Goal: Task Accomplishment & Management: Use online tool/utility

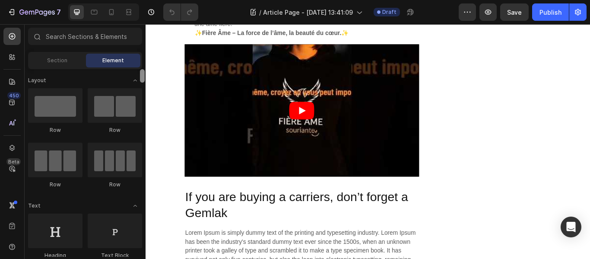
drag, startPoint x: 142, startPoint y: 77, endPoint x: 143, endPoint y: 53, distance: 24.2
click at [143, 53] on div "Sections(18) Elements(83) Section Element Hero Section Product Detail Brands Tr…" at bounding box center [85, 142] width 121 height 229
click at [220, 168] on article at bounding box center [328, 125] width 274 height 154
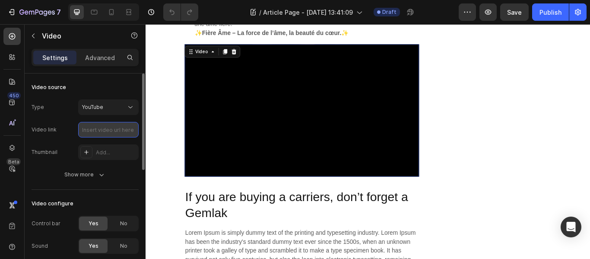
paste input "https://youtu.be/I0Qt5p8haMg?si=2s4piYVVJAcmCxyH"
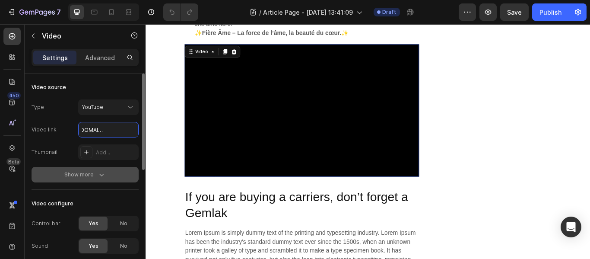
type input "https://youtu.be/I0Qt5p8haMg?si=2s4piYVVJAcmCxyH"
click at [103, 174] on icon "button" at bounding box center [101, 174] width 9 height 9
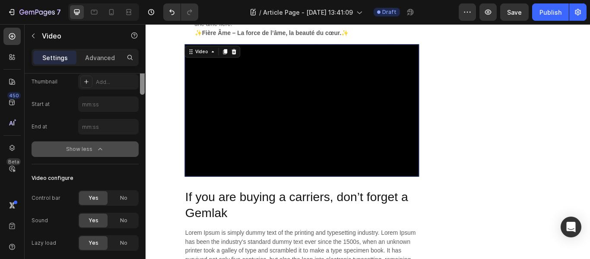
scroll to position [0, 0]
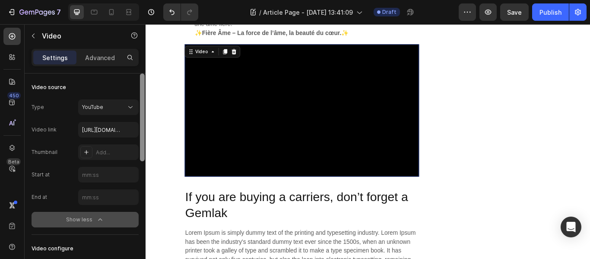
drag, startPoint x: 142, startPoint y: 140, endPoint x: 141, endPoint y: 115, distance: 25.1
click at [141, 115] on div at bounding box center [142, 117] width 5 height 88
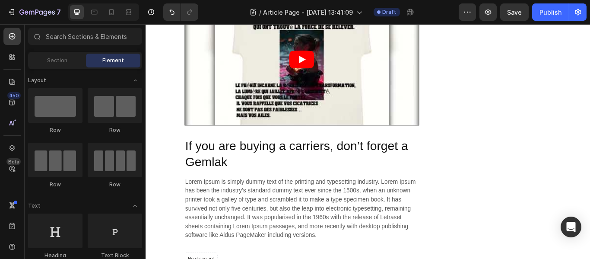
scroll to position [2010, 0]
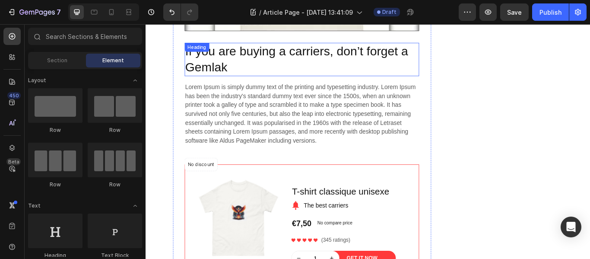
click at [216, 54] on div "If you are buying a carriers, don’t forget a Gemlak Heading" at bounding box center [328, 65] width 274 height 39
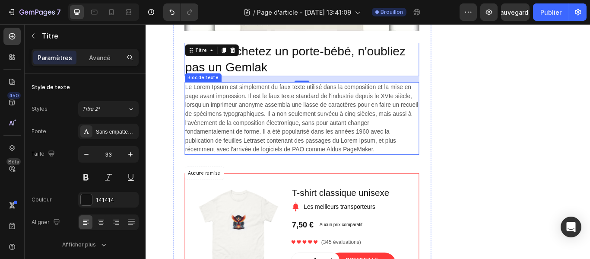
click at [457, 155] on p "Le Lorem Ipsum est simplement du faux texte utilisé dans la composition et la m…" at bounding box center [328, 133] width 272 height 83
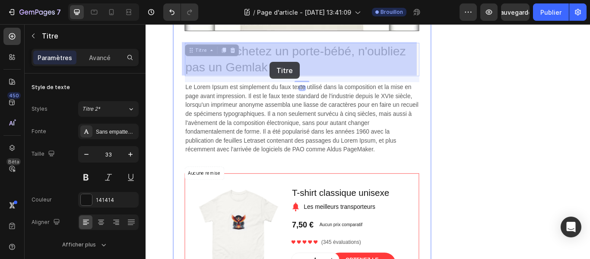
drag, startPoint x: 299, startPoint y: 67, endPoint x: 290, endPoint y: 68, distance: 8.3
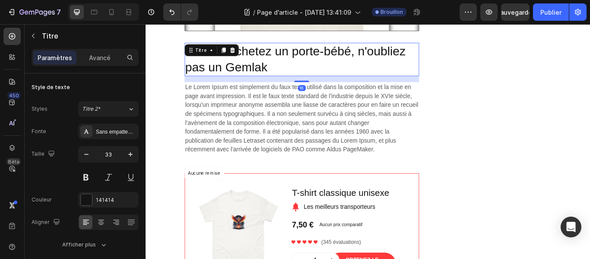
click at [291, 75] on p "Si vous achetez un porte-bébé, n'oubliez pas un Gemlak" at bounding box center [328, 65] width 272 height 37
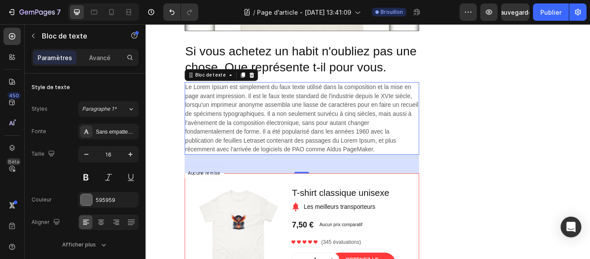
click at [420, 169] on p "Le Lorem Ipsum est simplement du faux texte utilisé dans la composition et la m…" at bounding box center [328, 133] width 272 height 83
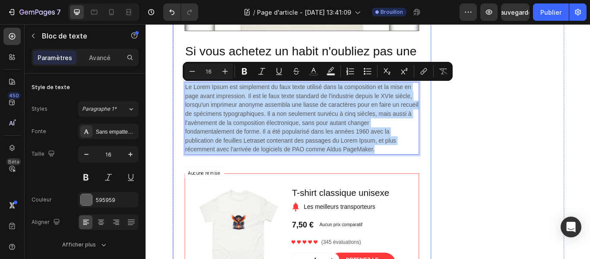
drag, startPoint x: 420, startPoint y: 169, endPoint x: 173, endPoint y: 92, distance: 258.3
click at [177, 92] on div "Avantages Bloc de texte Rangée Rangée Image Rapport qualité/prix Bloc de texte …" at bounding box center [328, 28] width 302 height 846
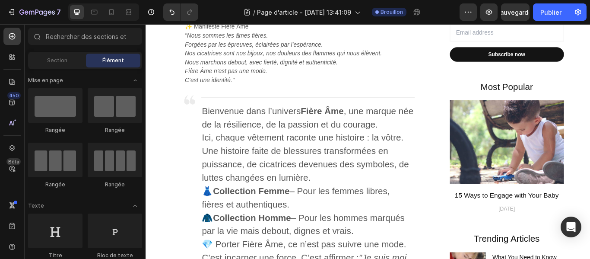
scroll to position [618, 0]
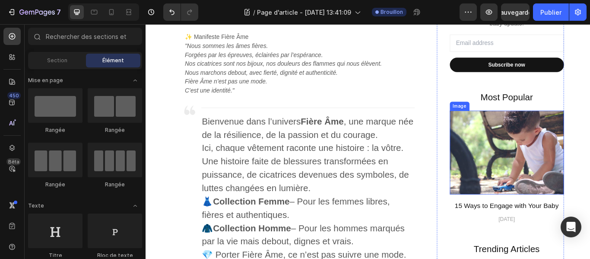
click at [547, 171] on img at bounding box center [566, 174] width 133 height 98
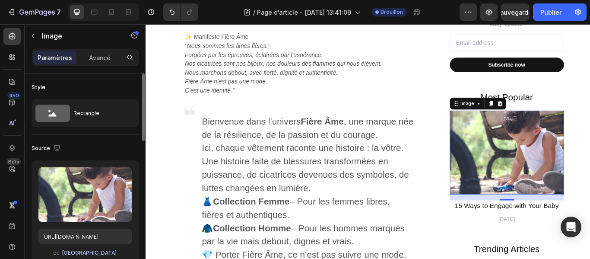
click at [108, 250] on font "Parcourir la galerie" at bounding box center [89, 252] width 55 height 6
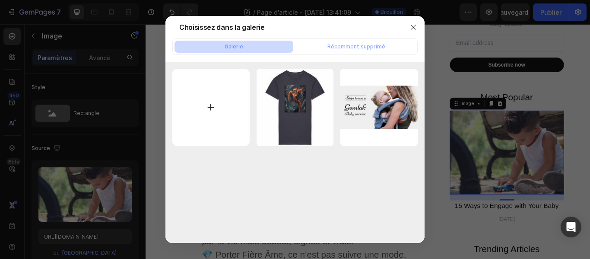
click at [211, 106] on input "file" at bounding box center [210, 107] width 77 height 77
type input "C:\fakepath\phenix avec ronces.png"
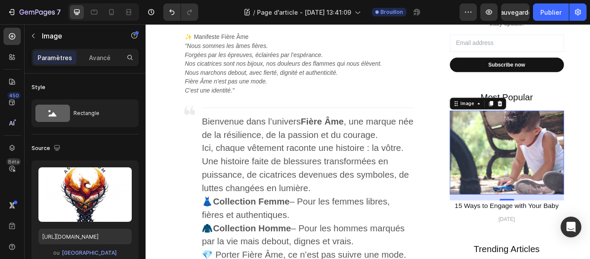
type input "https://cdn.shopify.com/s/files/1/0904/2824/4301/files/gempages_578354014958125…"
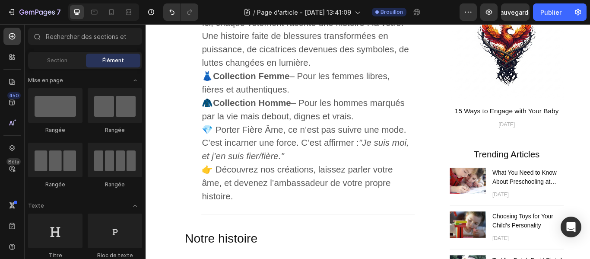
scroll to position [788, 0]
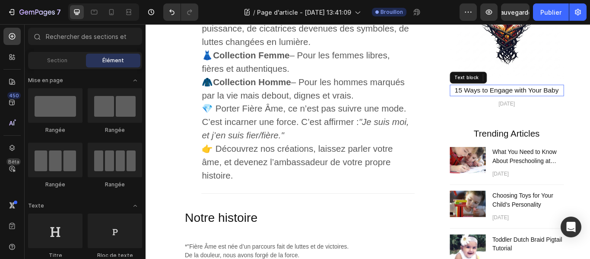
click at [505, 100] on p "15 Ways to Engage with Your Baby" at bounding box center [566, 101] width 131 height 12
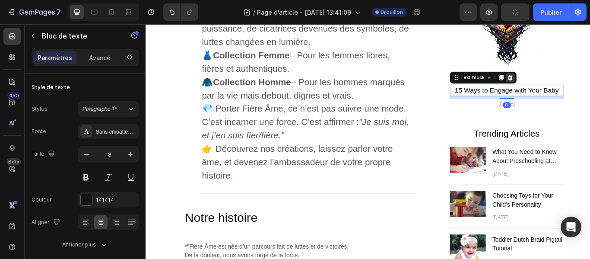
click at [567, 83] on icon at bounding box center [570, 86] width 7 height 7
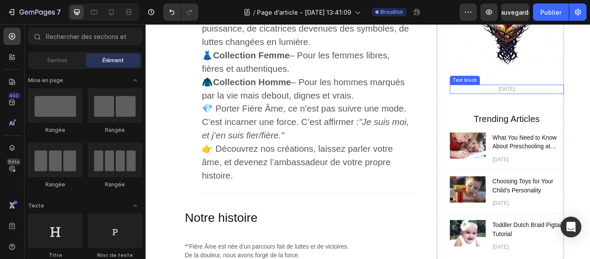
click at [583, 102] on p "April 12,2021" at bounding box center [566, 99] width 131 height 9
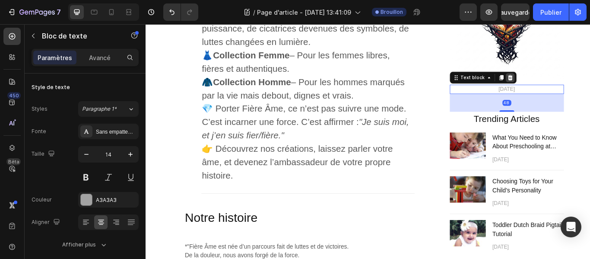
click at [568, 90] on div at bounding box center [571, 86] width 10 height 10
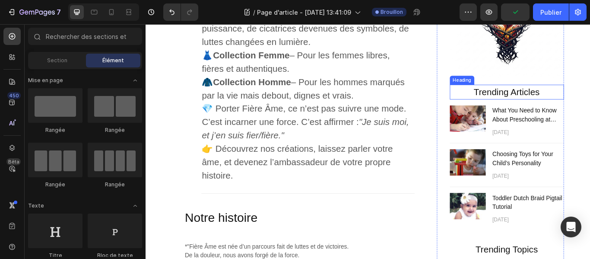
click at [554, 103] on p "Trending Articles" at bounding box center [566, 103] width 131 height 16
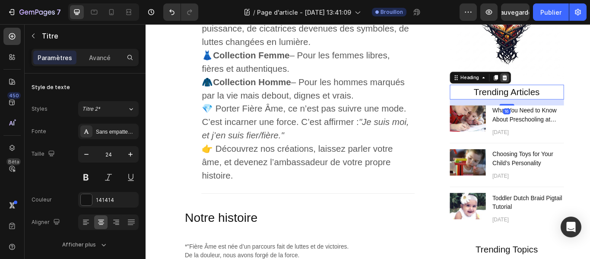
click at [562, 84] on icon at bounding box center [564, 86] width 7 height 7
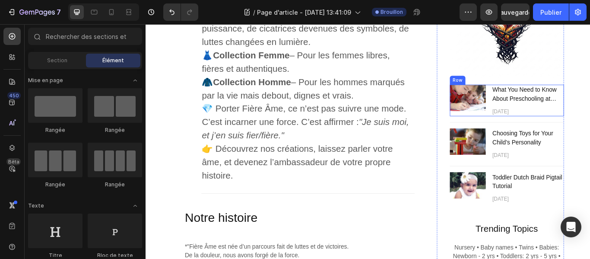
click at [525, 125] on div "Image" at bounding box center [521, 113] width 42 height 37
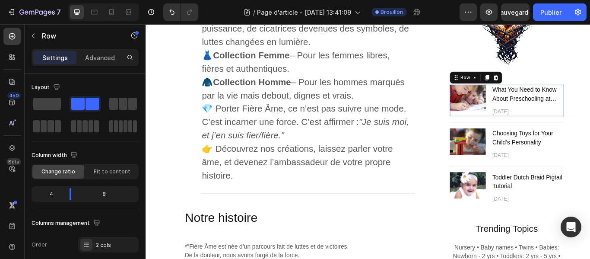
click at [525, 125] on div "Image" at bounding box center [521, 113] width 42 height 37
click at [551, 87] on icon at bounding box center [554, 86] width 7 height 7
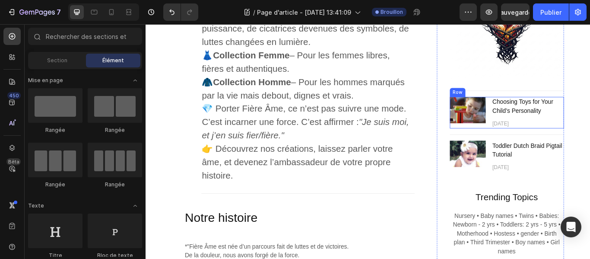
click at [524, 143] on div "Image" at bounding box center [521, 127] width 42 height 37
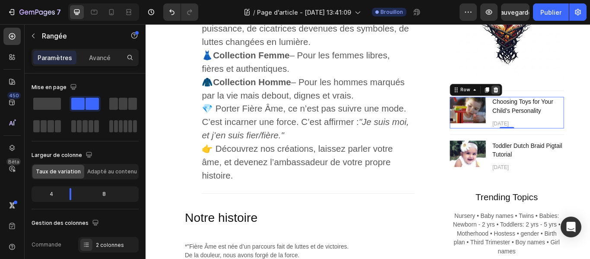
click at [551, 99] on icon at bounding box center [554, 101] width 6 height 6
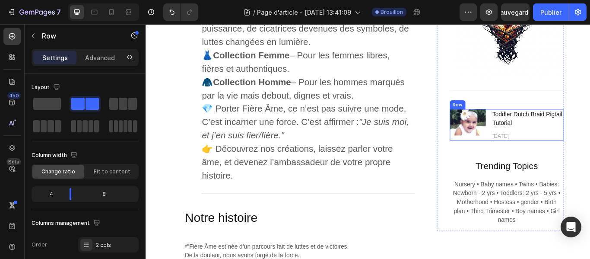
click at [539, 153] on div "Image Toddler Dutch Braid Pigtail Tutorial Text block April 12,2021 Text block …" at bounding box center [566, 141] width 133 height 37
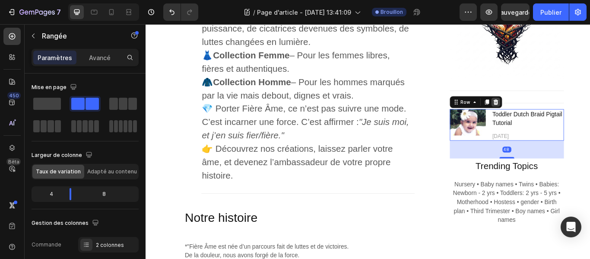
click at [551, 111] on icon at bounding box center [554, 114] width 7 height 7
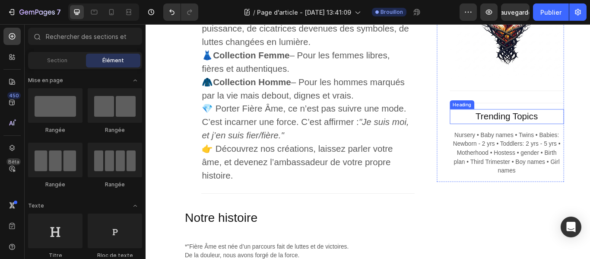
click at [508, 134] on p "Trending Topics" at bounding box center [566, 132] width 131 height 16
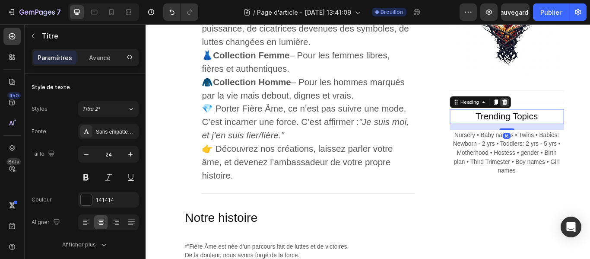
click at [561, 115] on icon at bounding box center [564, 114] width 7 height 7
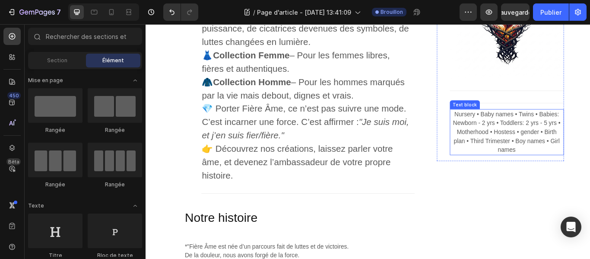
click at [533, 162] on p "Nursery • Baby names • Twins • Babies: Newborn - 2 yrs • Toddlers: 2 yrs - 5 yr…" at bounding box center [566, 150] width 131 height 52
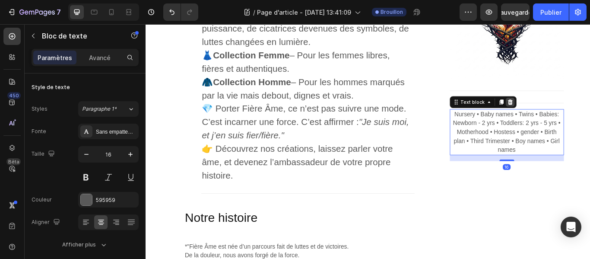
click at [567, 116] on icon at bounding box center [570, 114] width 7 height 7
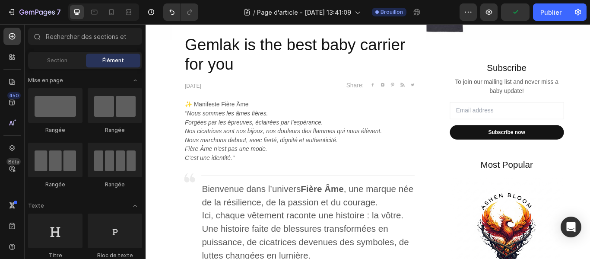
scroll to position [540, 0]
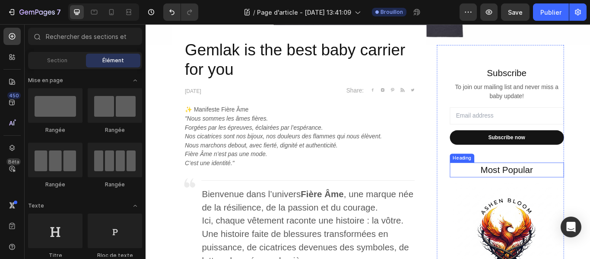
click at [590, 187] on p "Most Popular" at bounding box center [566, 194] width 131 height 16
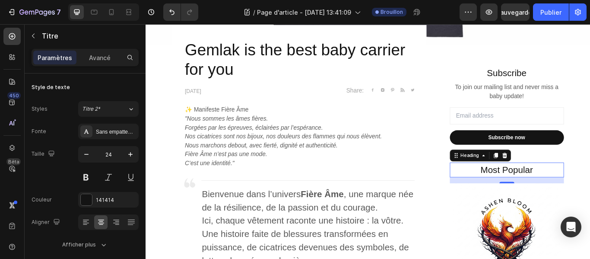
click at [590, 190] on p "Most Popular" at bounding box center [566, 194] width 131 height 16
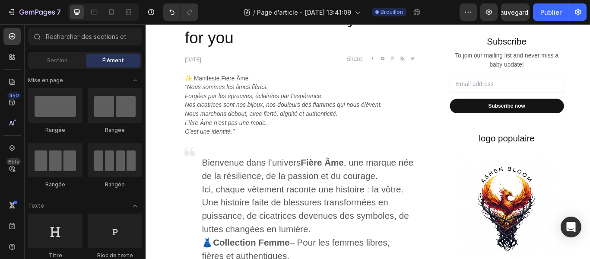
scroll to position [564, 0]
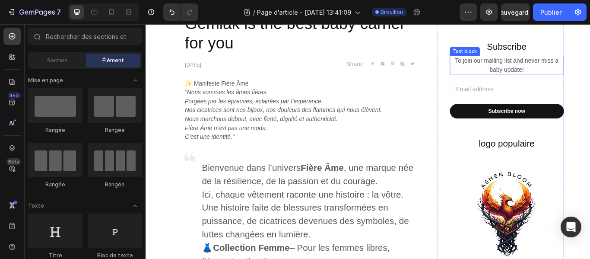
click at [583, 78] on p "To join our mailing list and never miss a baby update!" at bounding box center [566, 72] width 131 height 21
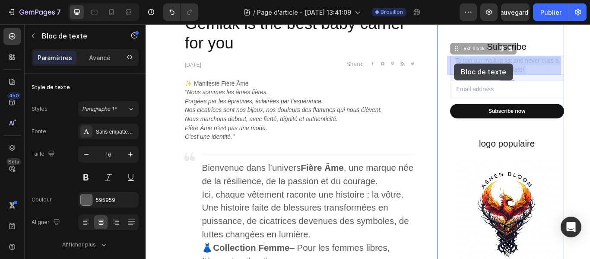
drag, startPoint x: 583, startPoint y: 78, endPoint x: 506, endPoint y: 70, distance: 78.2
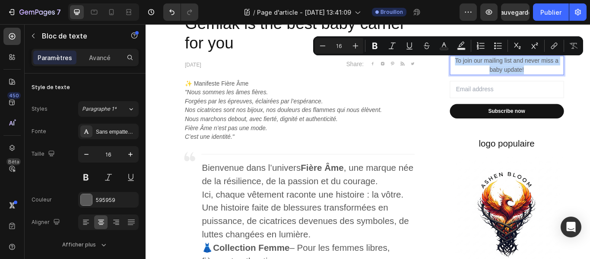
drag, startPoint x: 590, startPoint y: 75, endPoint x: 504, endPoint y: 67, distance: 86.0
click at [504, 67] on p "To join our mailing list and never miss a baby update!" at bounding box center [566, 72] width 131 height 21
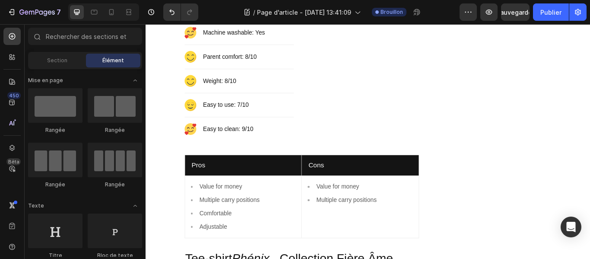
scroll to position [1445, 0]
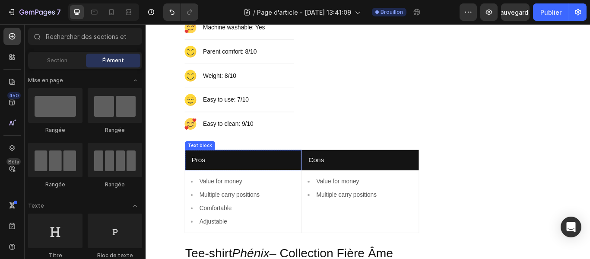
click at [295, 182] on p "Pros" at bounding box center [259, 183] width 121 height 12
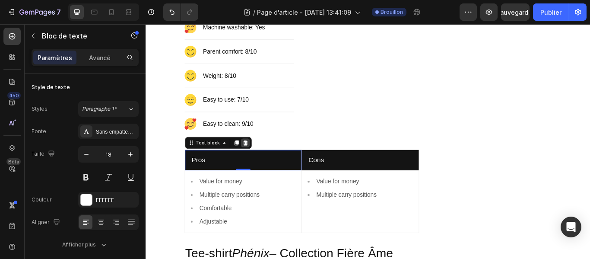
click at [257, 167] on div at bounding box center [262, 162] width 10 height 10
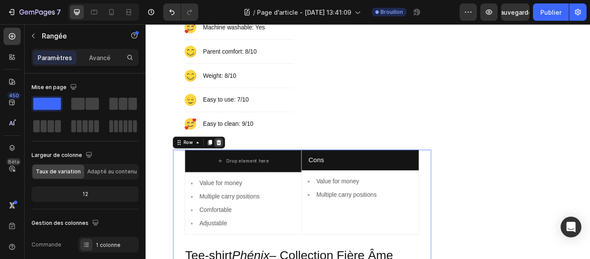
click at [228, 161] on icon at bounding box center [231, 162] width 6 height 6
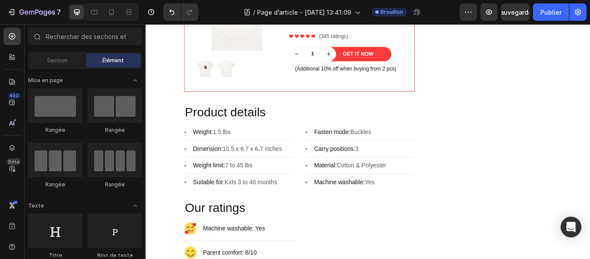
scroll to position [1207, 0]
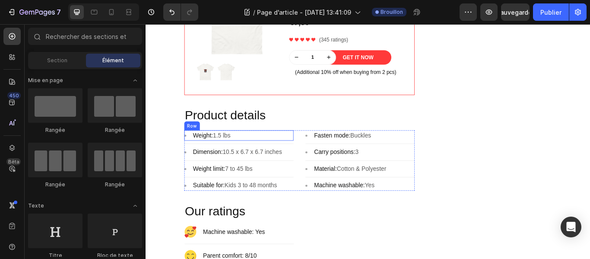
click at [193, 154] on div "Image Weight: 1.5 lbs Text block Row" at bounding box center [254, 154] width 127 height 12
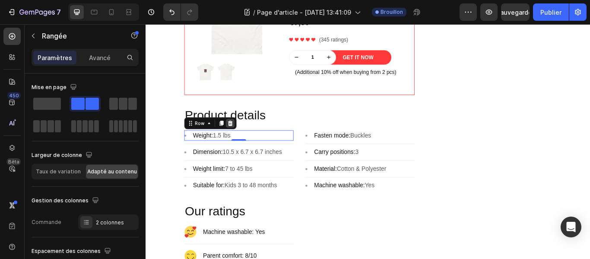
click at [244, 140] on div at bounding box center [244, 139] width 10 height 10
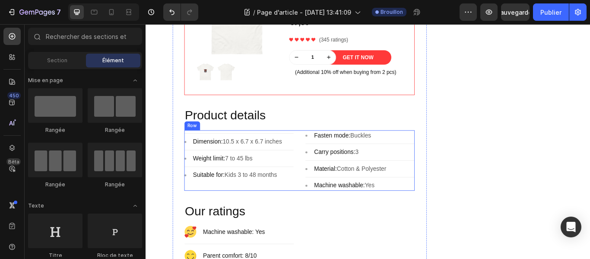
click at [192, 210] on div "Title Line Image Dimension: 10.5 x 6.7 x 6.7 inches Text block Row Title Line I…" at bounding box center [254, 183] width 127 height 70
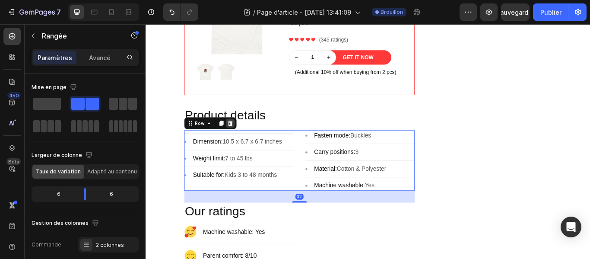
click at [241, 143] on icon at bounding box center [244, 139] width 7 height 7
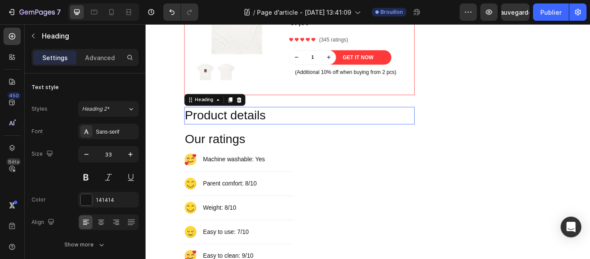
click at [247, 131] on p "Product details" at bounding box center [324, 130] width 267 height 19
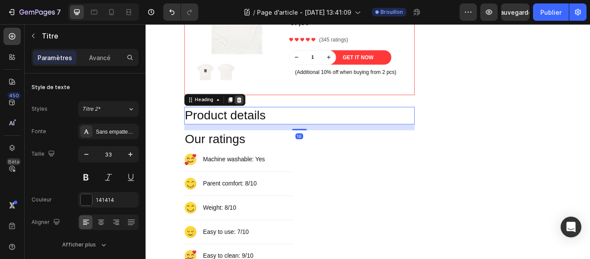
click at [252, 113] on icon at bounding box center [254, 112] width 7 height 7
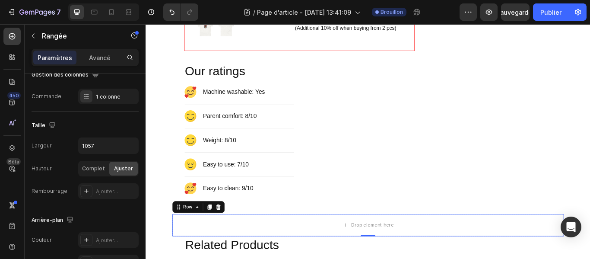
scroll to position [0, 0]
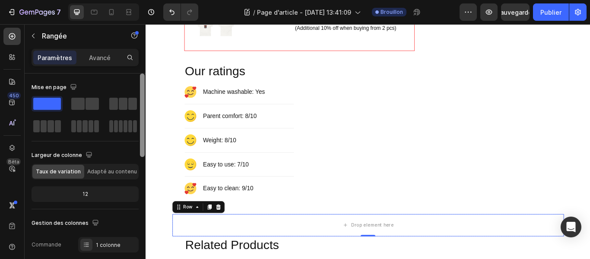
drag, startPoint x: 143, startPoint y: 92, endPoint x: 139, endPoint y: 62, distance: 30.4
click at [139, 62] on div "Paramètres Avancé Mise en page Largeur de colonne Taux de variation Adapté au c…" at bounding box center [85, 166] width 121 height 235
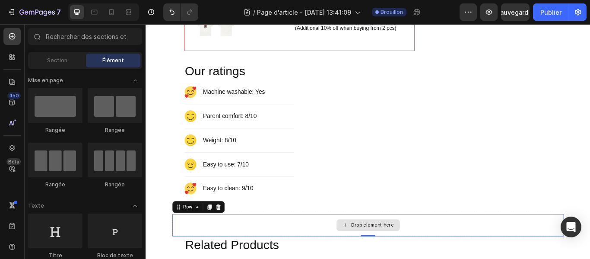
click at [413, 255] on div "Drop element here" at bounding box center [410, 258] width 50 height 7
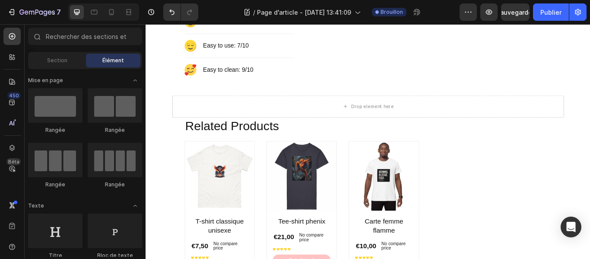
scroll to position [1425, 0]
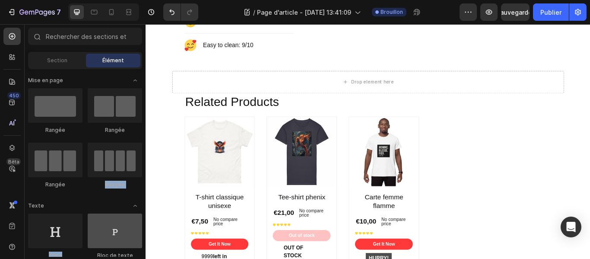
drag, startPoint x: 1, startPoint y: 149, endPoint x: 125, endPoint y: 224, distance: 145.3
click at [125, 224] on div at bounding box center [115, 230] width 54 height 35
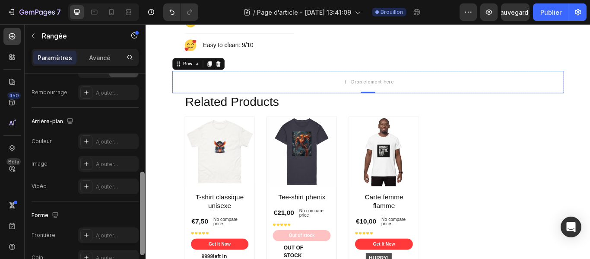
scroll to position [246, 0]
drag, startPoint x: 142, startPoint y: 119, endPoint x: 136, endPoint y: 217, distance: 98.3
click at [136, 217] on div "Mise en page Largeur de colonne Taux de variation Adapté au contenu 12 Gestion …" at bounding box center [85, 178] width 121 height 210
click at [82, 165] on div at bounding box center [86, 165] width 12 height 12
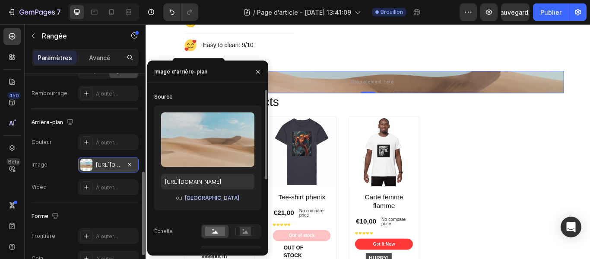
click at [212, 197] on font "Parcourir la galerie" at bounding box center [212, 197] width 55 height 6
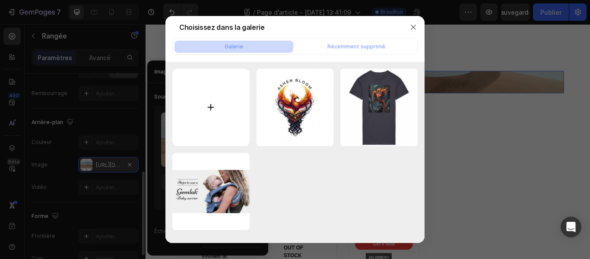
click at [213, 111] on input "file" at bounding box center [210, 107] width 77 height 77
type input "C:\fakepath\unisex-staple-t-shirt-white-front-6889a2eedeb01_360x.jpg.webp"
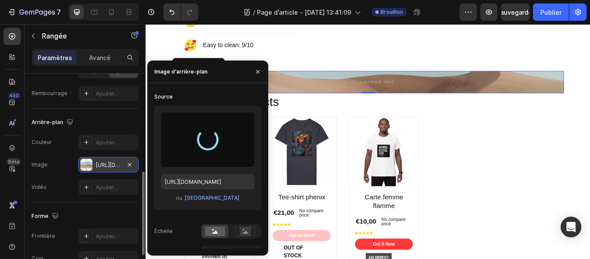
type input "https://cdn.shopify.com/s/files/1/0904/2824/4301/files/gempages_578354014958125…"
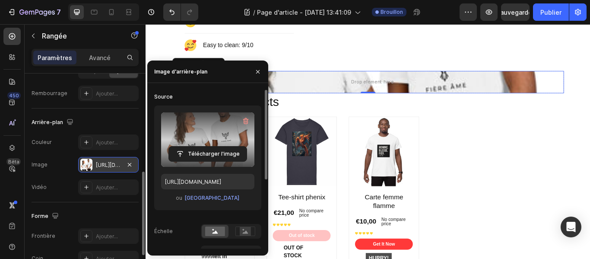
drag, startPoint x: 213, startPoint y: 111, endPoint x: 237, endPoint y: 130, distance: 31.4
click at [232, 135] on div "Télécharger l'image" at bounding box center [207, 139] width 93 height 54
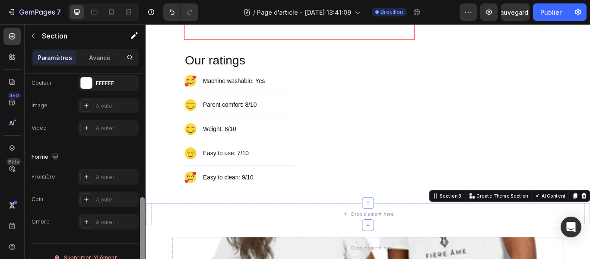
scroll to position [306, 0]
drag, startPoint x: 141, startPoint y: 83, endPoint x: 143, endPoint y: 206, distance: 122.3
click at [143, 206] on div at bounding box center [142, 237] width 5 height 83
click at [97, 125] on font "Ajouter..." at bounding box center [107, 127] width 22 height 6
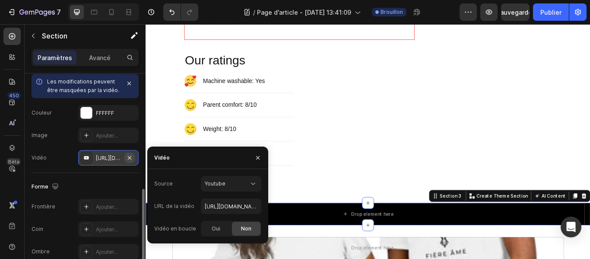
click at [129, 155] on icon "button" at bounding box center [129, 157] width 7 height 7
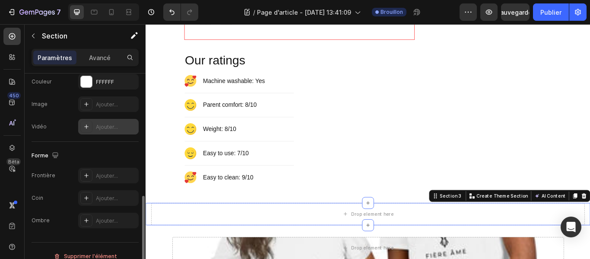
click at [104, 124] on font "Ajouter..." at bounding box center [107, 127] width 22 height 6
type input "https://www.youtube.com/watch?v=drIt4RH_kyQ"
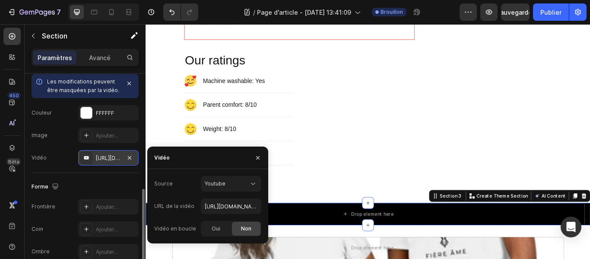
click at [112, 156] on font "https://www.youtube.com/watch?v=drIt4RH_kyQ" at bounding box center [124, 158] width 56 height 6
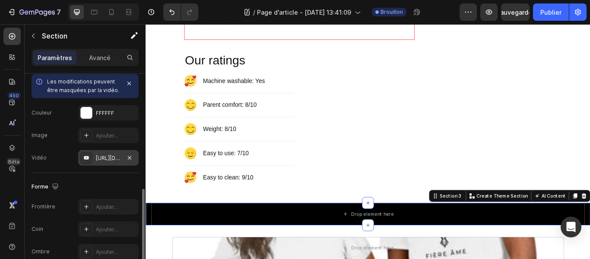
click at [112, 156] on font "https://www.youtube.com/watch?v=drIt4RH_kyQ" at bounding box center [124, 158] width 56 height 6
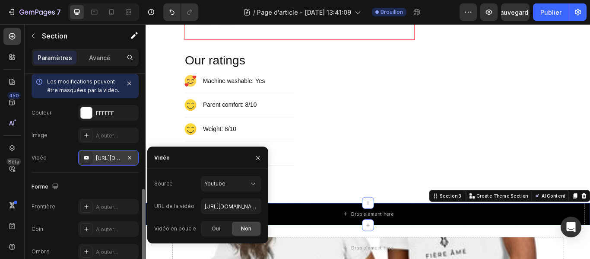
click at [112, 156] on font "https://www.youtube.com/watch?v=drIt4RH_kyQ" at bounding box center [124, 158] width 56 height 6
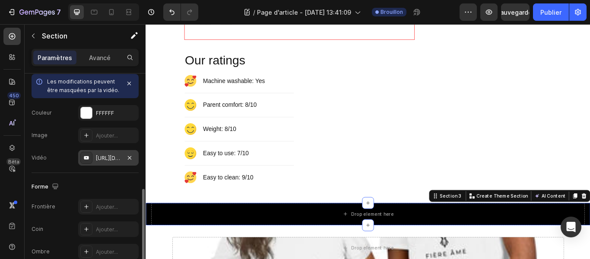
click at [112, 156] on font "https://www.youtube.com/watch?v=drIt4RH_kyQ" at bounding box center [124, 158] width 56 height 6
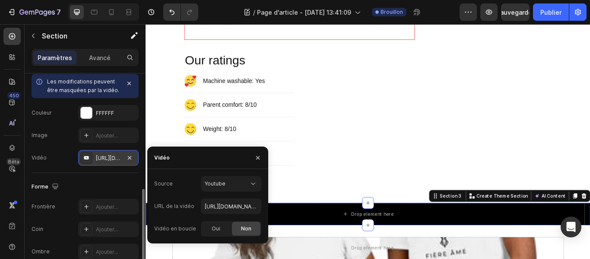
drag, startPoint x: 112, startPoint y: 156, endPoint x: 88, endPoint y: 156, distance: 23.8
click at [88, 156] on icon at bounding box center [86, 157] width 7 height 7
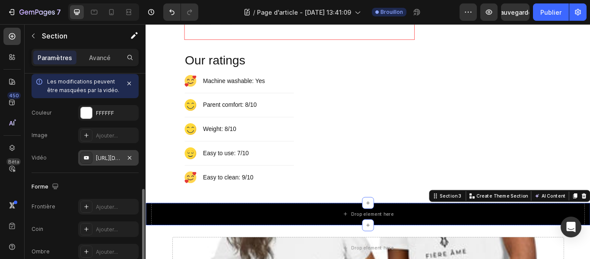
click at [88, 156] on icon at bounding box center [86, 157] width 7 height 7
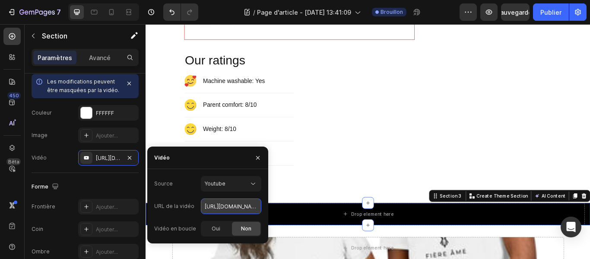
click at [236, 205] on input "https://www.youtube.com/watch?v=drIt4RH_kyQ" at bounding box center [231, 206] width 60 height 16
paste input "https://youtu.be/cTBIUsgwi3o"
type input "https://youtu.be/cTBIUsgwi3o"
click at [254, 226] on div "Non" at bounding box center [246, 229] width 29 height 14
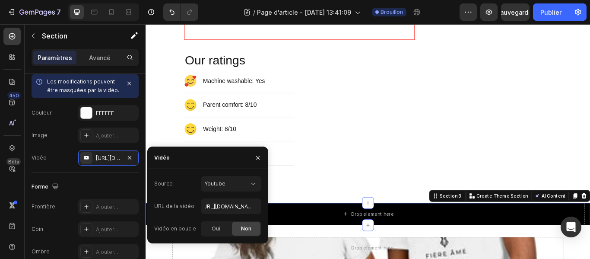
scroll to position [0, 0]
click at [258, 158] on icon "button" at bounding box center [257, 157] width 3 height 3
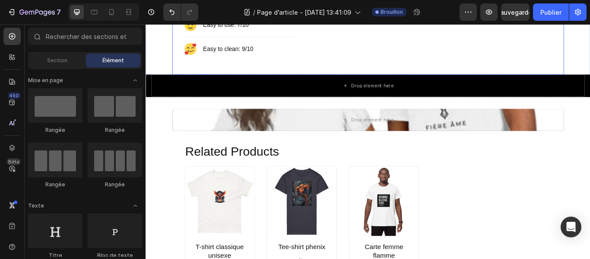
scroll to position [1329, 0]
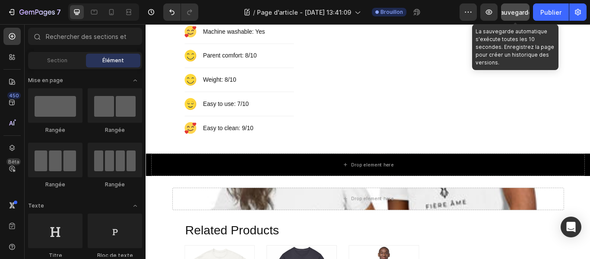
click at [511, 13] on font "Sauvegarder" at bounding box center [515, 12] width 38 height 7
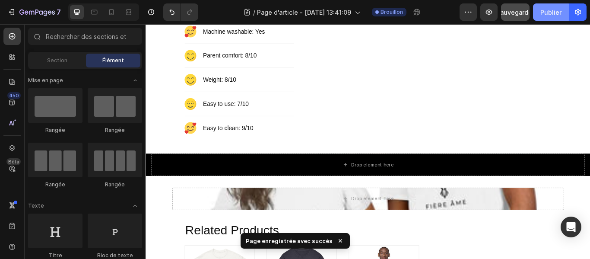
click at [558, 13] on font "Publier" at bounding box center [551, 12] width 21 height 7
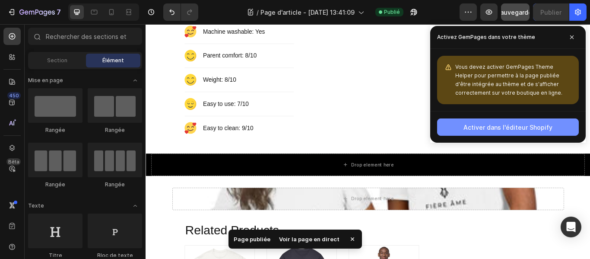
click at [517, 130] on font "Activer dans l'éditeur Shopify" at bounding box center [508, 127] width 89 height 7
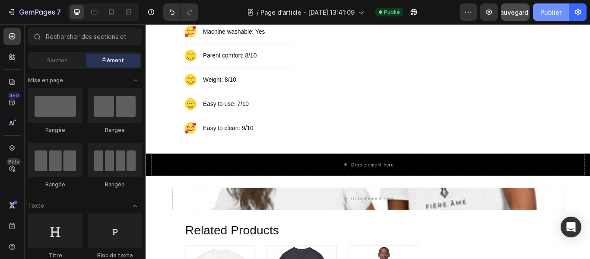
click at [557, 15] on font "Publier" at bounding box center [551, 12] width 21 height 7
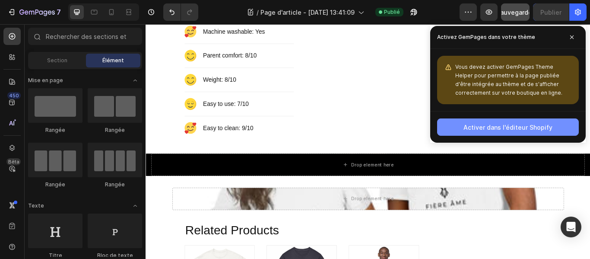
click at [502, 128] on font "Activer dans l'éditeur Shopify" at bounding box center [508, 127] width 89 height 7
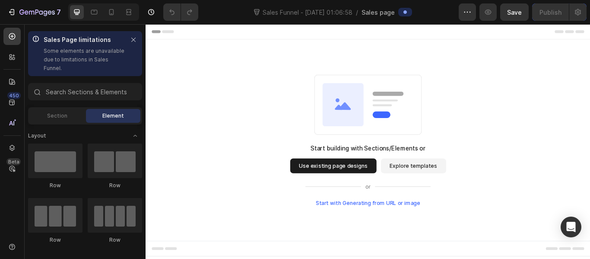
click at [396, 191] on button "Use existing page designs" at bounding box center [364, 189] width 101 height 17
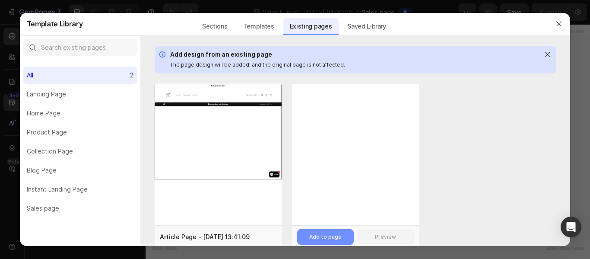
click at [338, 236] on div "Add to page" at bounding box center [325, 237] width 32 height 8
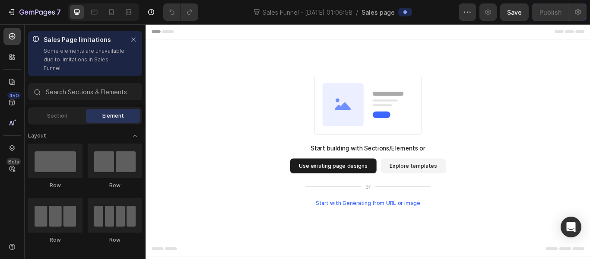
click at [455, 190] on button "Explore templates" at bounding box center [458, 189] width 76 height 17
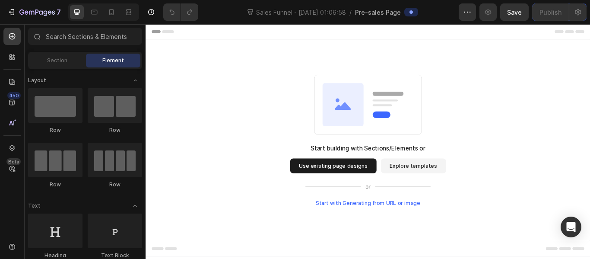
click at [422, 230] on div "Start with Generating from URL or image" at bounding box center [405, 232] width 122 height 7
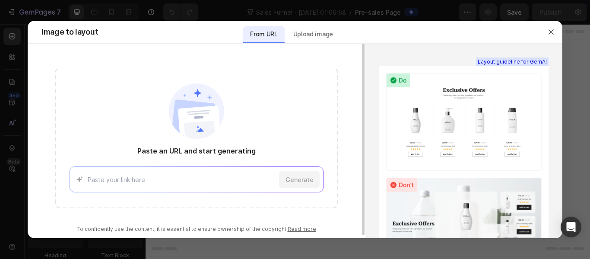
click at [155, 181] on input at bounding box center [182, 179] width 188 height 9
paste input "https://builder.gempages.net/editor/578354021148918714/581630631146947316?type=…"
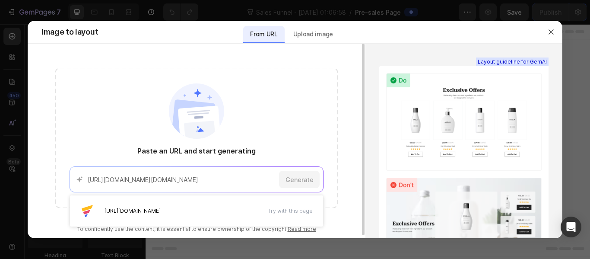
scroll to position [0, 384]
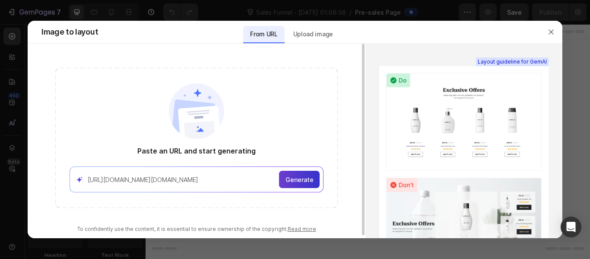
type input "https://builder.gempages.net/editor/578354021148918714/581630631146947316?type=…"
click at [302, 174] on div "Generate" at bounding box center [299, 179] width 41 height 17
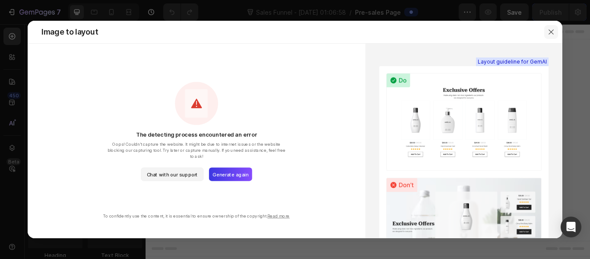
click at [551, 36] on button "button" at bounding box center [551, 32] width 14 height 14
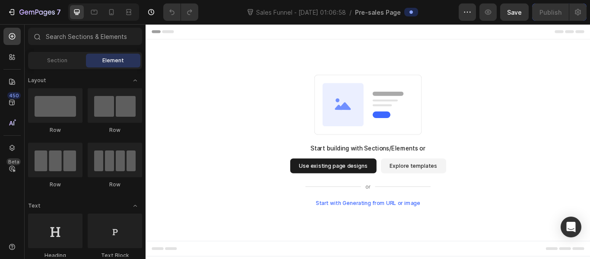
click at [360, 192] on button "Use existing page designs" at bounding box center [364, 189] width 101 height 17
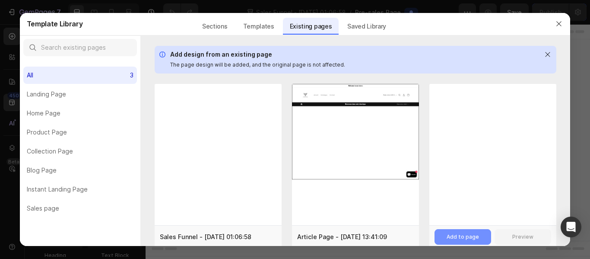
click at [461, 241] on button "Add to page" at bounding box center [463, 237] width 57 height 16
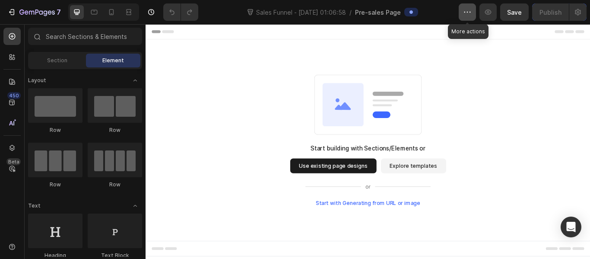
click at [463, 10] on button "button" at bounding box center [467, 11] width 17 height 17
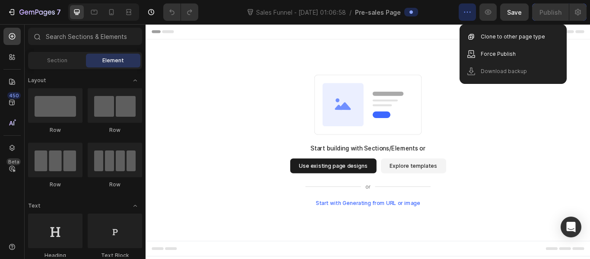
click at [385, 233] on div "Start with Generating from URL or image" at bounding box center [405, 232] width 122 height 7
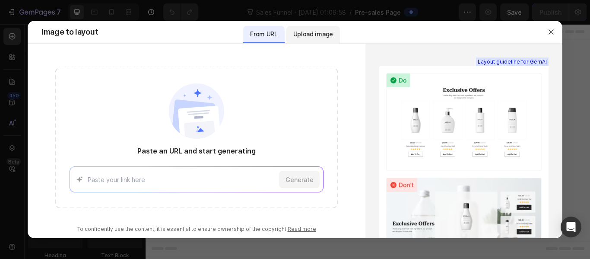
click at [312, 38] on p "Upload image" at bounding box center [313, 34] width 40 height 10
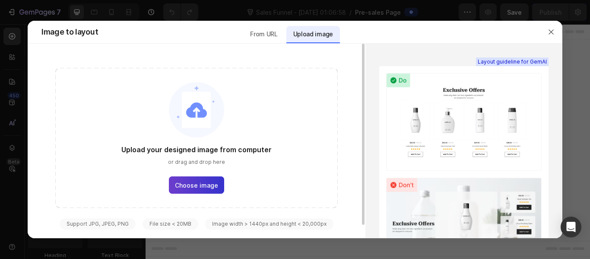
click at [206, 188] on span "Choose image" at bounding box center [196, 185] width 43 height 9
click at [0, 0] on input "Choose image" at bounding box center [0, 0] width 0 height 0
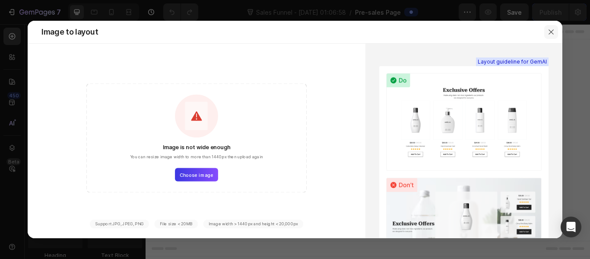
click at [555, 29] on button "button" at bounding box center [551, 32] width 14 height 14
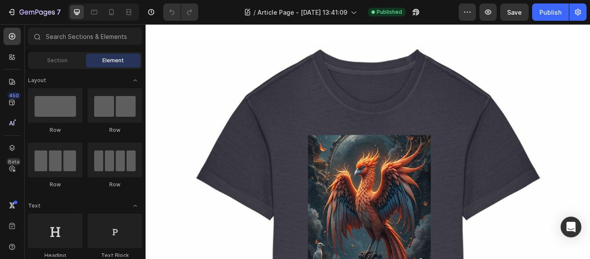
scroll to position [0, 0]
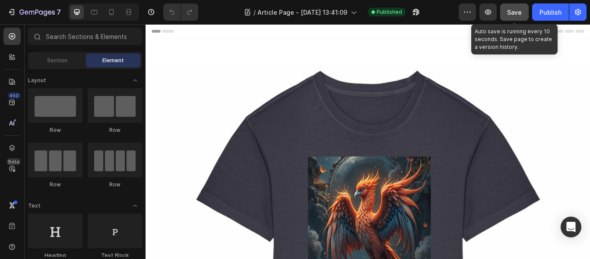
click at [518, 13] on span "Save" at bounding box center [514, 12] width 15 height 7
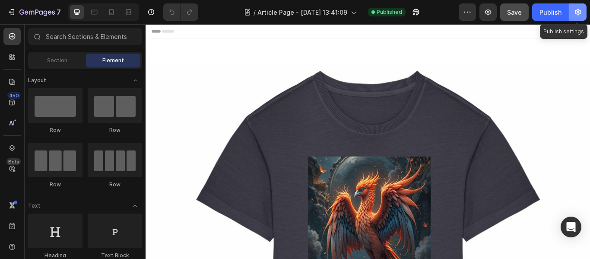
click at [580, 15] on icon "button" at bounding box center [578, 12] width 9 height 9
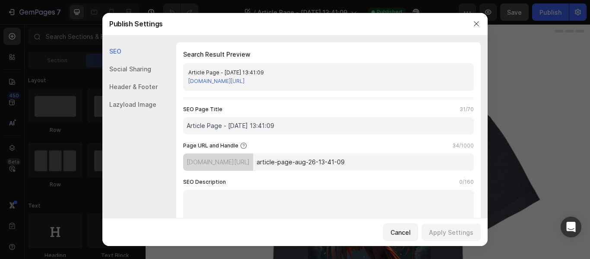
click at [152, 78] on div "Social Sharing" at bounding box center [129, 87] width 55 height 18
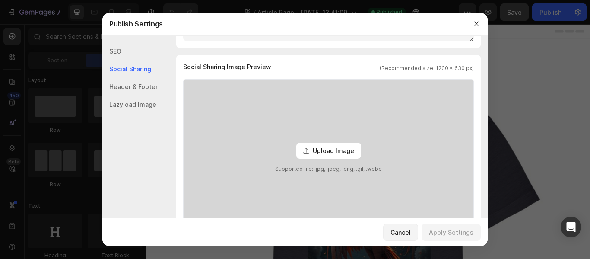
scroll to position [197, 0]
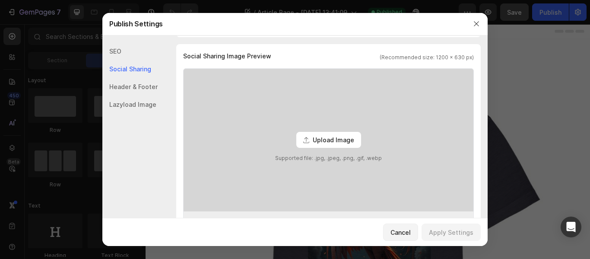
click at [142, 95] on div "Header & Footer" at bounding box center [129, 104] width 55 height 18
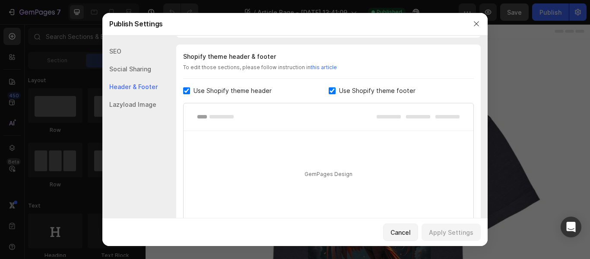
scroll to position [405, 0]
drag, startPoint x: 483, startPoint y: 166, endPoint x: 427, endPoint y: 198, distance: 64.4
click at [427, 198] on div "GemPages Design" at bounding box center [329, 173] width 290 height 87
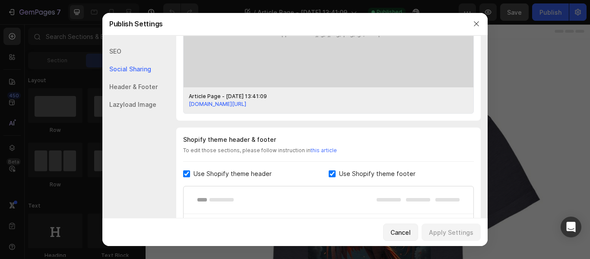
scroll to position [235, 0]
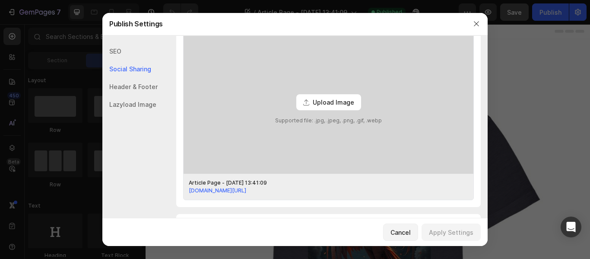
click at [313, 100] on span "Upload Image" at bounding box center [333, 102] width 41 height 9
click at [0, 0] on input "Upload Image Supported file: .jpg, .jpeg, .png, .gif, .webp" at bounding box center [0, 0] width 0 height 0
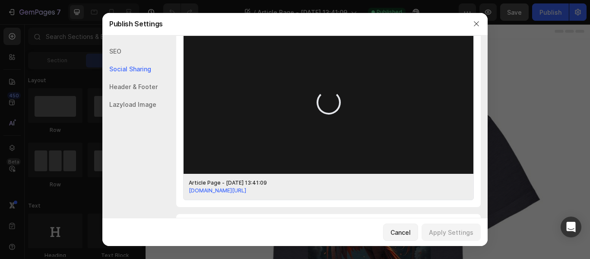
scroll to position [234, 0]
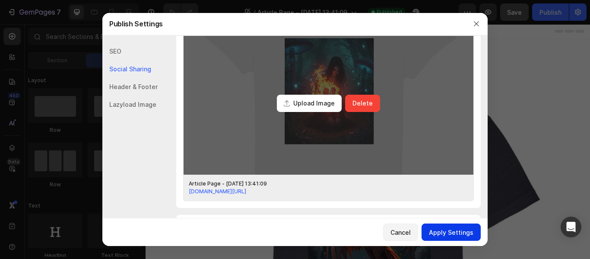
click at [450, 235] on div "Apply Settings" at bounding box center [451, 232] width 45 height 9
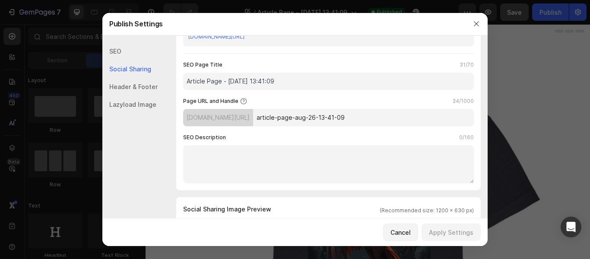
scroll to position [22, 0]
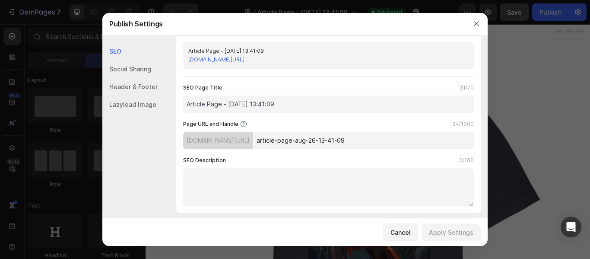
drag, startPoint x: 492, startPoint y: 78, endPoint x: 263, endPoint y: 67, distance: 228.9
click at [284, 76] on div "Search Result Preview Article Page - Aug 26, 13:41:09 214fab-y5.myshopify.com/b…" at bounding box center [328, 117] width 305 height 192
drag, startPoint x: 263, startPoint y: 66, endPoint x: 280, endPoint y: 67, distance: 17.3
click at [268, 64] on div "Article Page - Aug 26, 13:41:09 214fab-y5.myshopify.com/blogs/infos/article-pag…" at bounding box center [328, 55] width 291 height 28
click at [129, 78] on div "Social Sharing" at bounding box center [129, 87] width 55 height 18
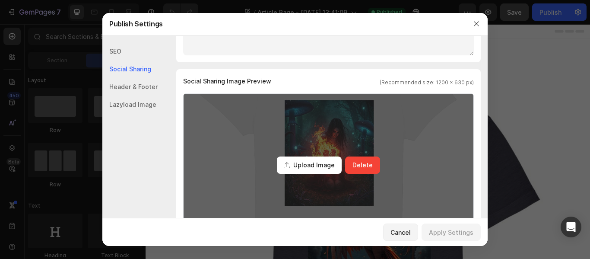
scroll to position [197, 0]
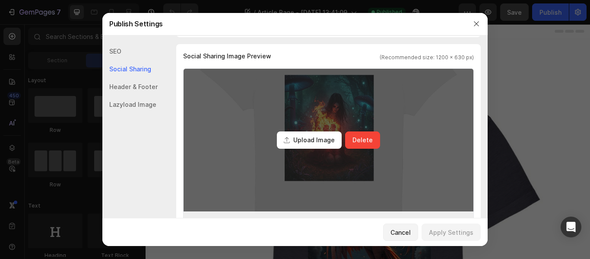
click at [143, 95] on div "Header & Footer" at bounding box center [129, 104] width 55 height 18
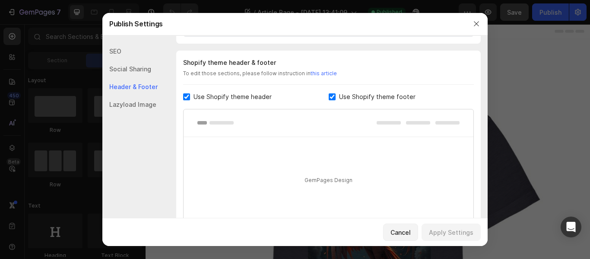
scroll to position [405, 0]
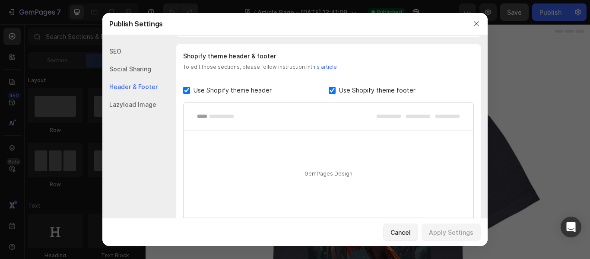
click at [138, 103] on div "Lazyload Image" at bounding box center [129, 104] width 55 height 18
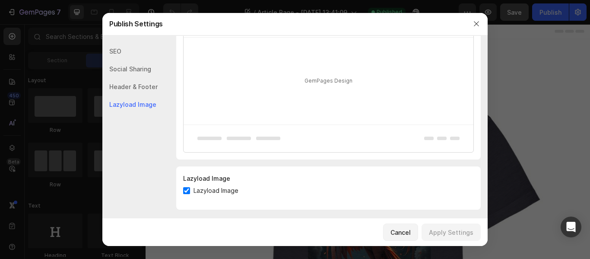
scroll to position [503, 0]
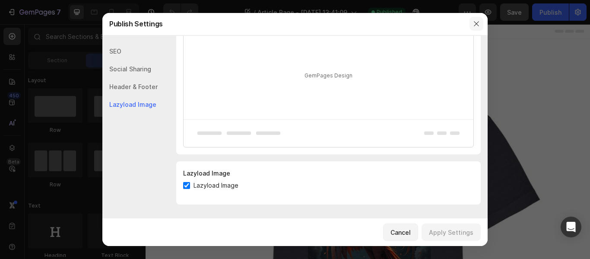
click at [479, 27] on icon "button" at bounding box center [476, 23] width 7 height 7
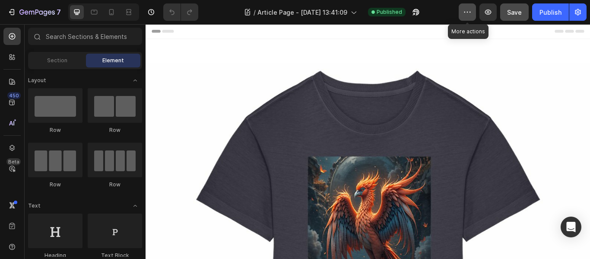
click at [471, 11] on icon "button" at bounding box center [467, 12] width 9 height 9
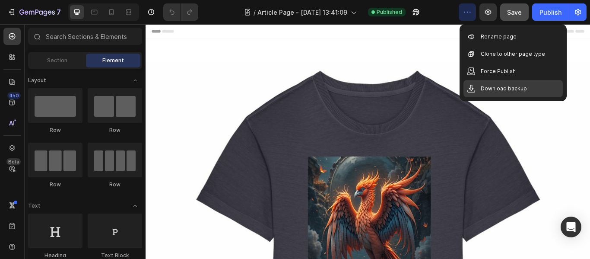
click at [492, 86] on p "Download backup" at bounding box center [504, 88] width 46 height 9
click at [496, 89] on p "Download backup" at bounding box center [504, 88] width 46 height 9
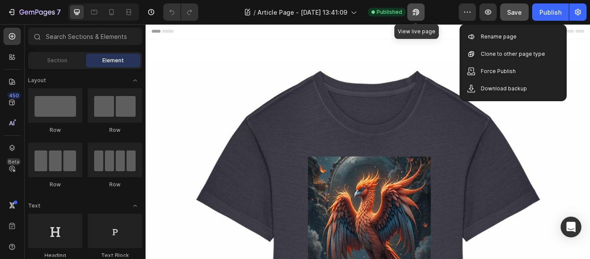
click at [414, 13] on icon "button" at bounding box center [414, 14] width 2 height 2
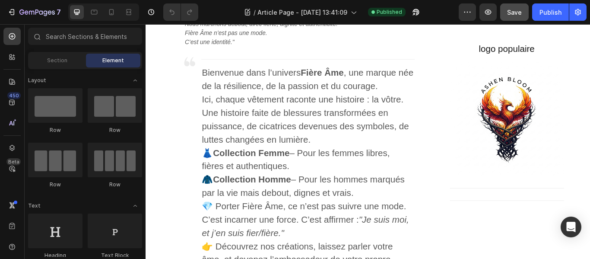
scroll to position [518, 0]
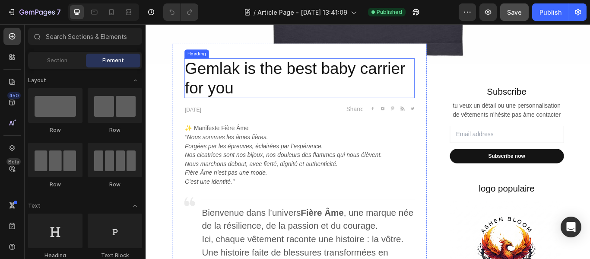
click at [250, 99] on p "Gemlak is the best baby carrier for you" at bounding box center [324, 87] width 267 height 45
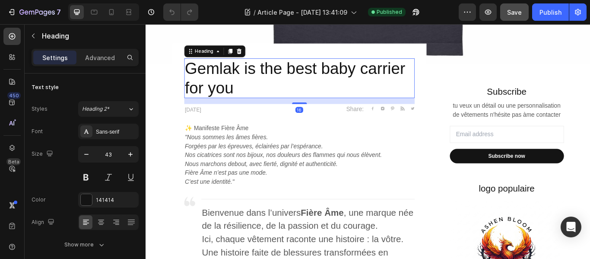
click at [247, 92] on p "Gemlak is the best baby carrier for you" at bounding box center [324, 87] width 267 height 45
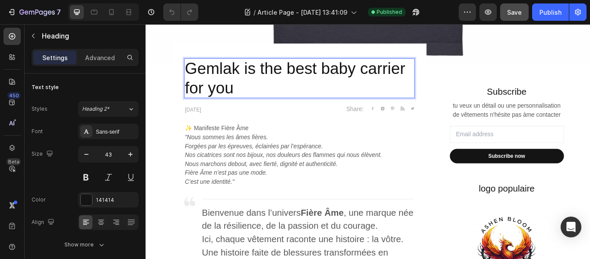
click at [247, 92] on p "Gemlak is the best baby carrier for you" at bounding box center [324, 87] width 267 height 45
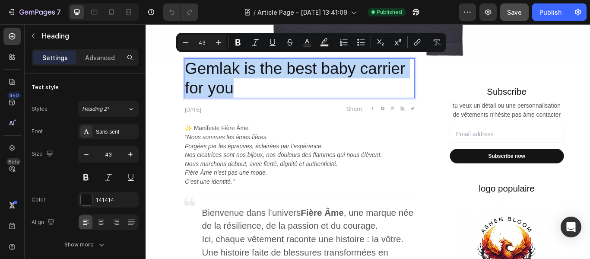
drag, startPoint x: 248, startPoint y: 93, endPoint x: 189, endPoint y: 65, distance: 64.7
click at [191, 65] on p "Gemlak is the best baby carrier for you" at bounding box center [324, 87] width 267 height 45
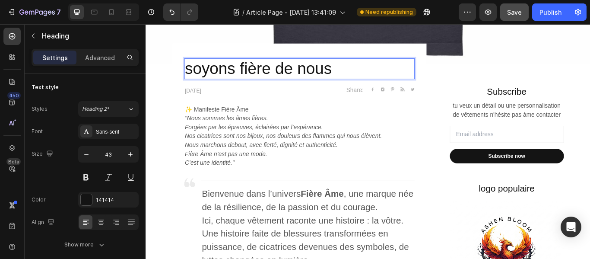
click at [199, 72] on p "soyons fière de nous" at bounding box center [324, 76] width 267 height 22
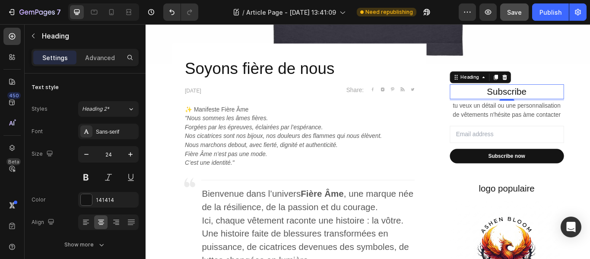
click at [590, 95] on p "Subscribe" at bounding box center [566, 103] width 131 height 16
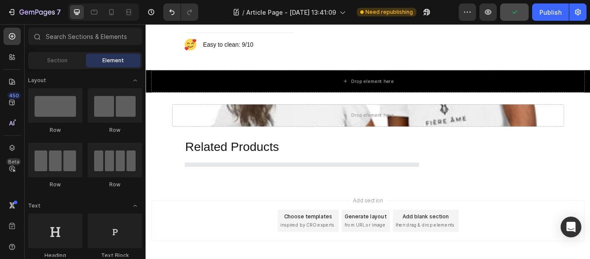
scroll to position [1251, 0]
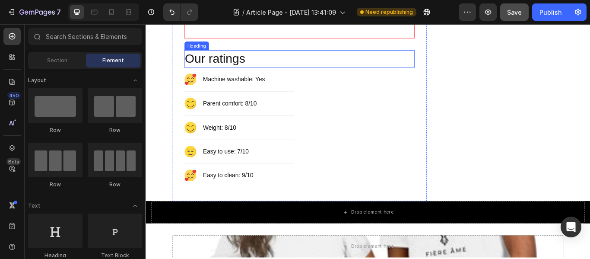
click at [264, 58] on p "Our ratings" at bounding box center [324, 64] width 267 height 19
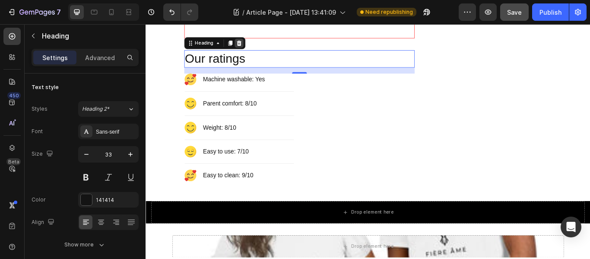
click at [254, 49] on div at bounding box center [254, 46] width 10 height 10
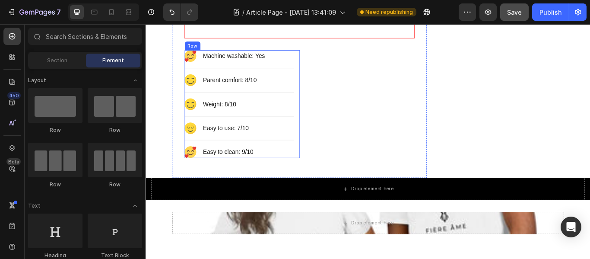
click at [316, 64] on div "Image Machine washable: Yes Text block Row Title Line Image Parent comfort: 8/1…" at bounding box center [258, 117] width 134 height 126
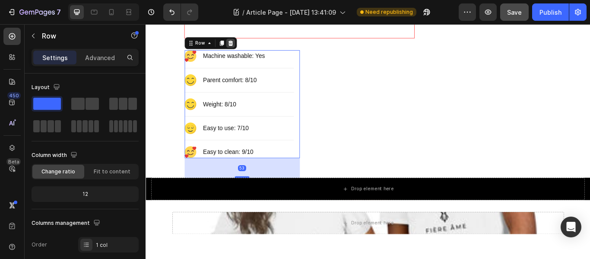
click at [243, 44] on icon at bounding box center [244, 46] width 7 height 7
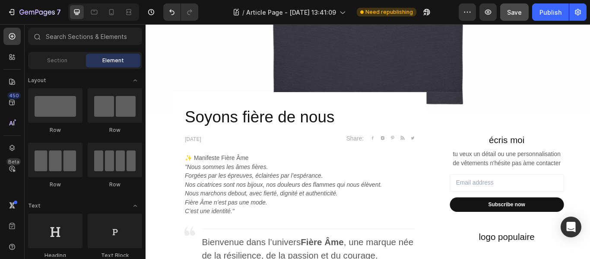
scroll to position [487, 0]
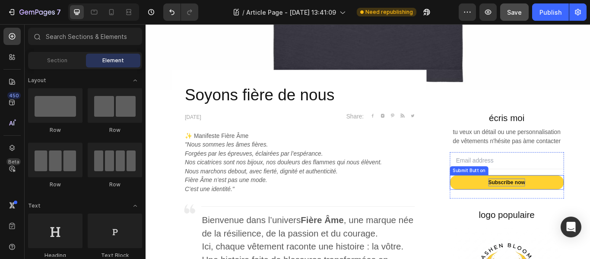
click at [582, 204] on div "Subscribe now" at bounding box center [566, 208] width 43 height 9
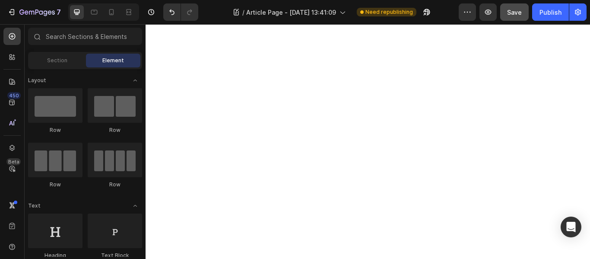
scroll to position [1397, 0]
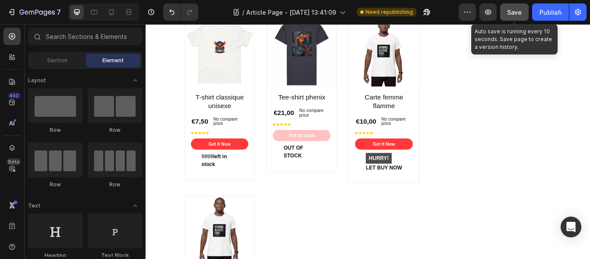
click at [513, 14] on span "Save" at bounding box center [514, 12] width 15 height 7
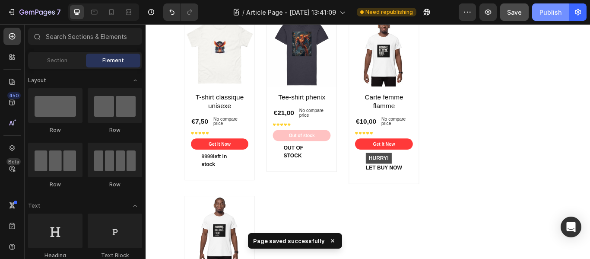
click at [558, 11] on div "Publish" at bounding box center [551, 12] width 22 height 9
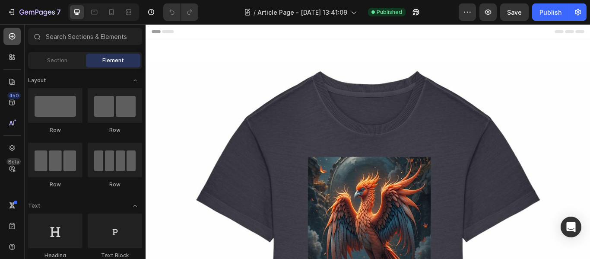
click at [14, 38] on icon at bounding box center [12, 36] width 9 height 9
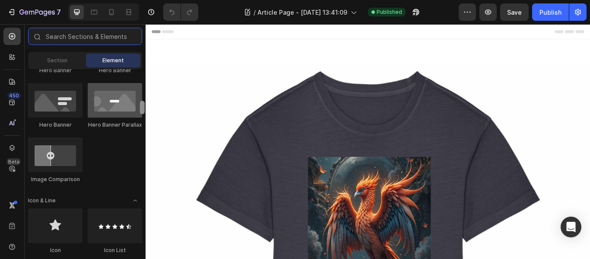
scroll to position [430, 0]
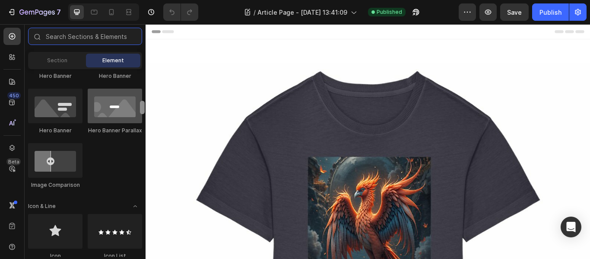
drag, startPoint x: 143, startPoint y: 71, endPoint x: 134, endPoint y: 102, distance: 32.8
click at [134, 102] on div "Layout Row Row Row Row Text Heading Text Block Button Button Button Media Image…" at bounding box center [85, 163] width 121 height 188
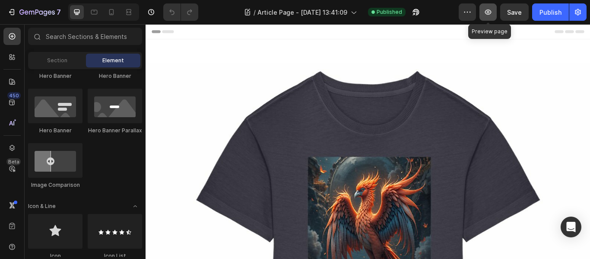
click at [489, 8] on icon "button" at bounding box center [488, 12] width 9 height 9
